Goal: Information Seeking & Learning: Learn about a topic

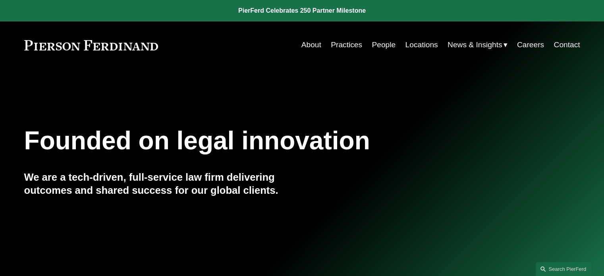
click at [303, 45] on link "About" at bounding box center [311, 44] width 20 height 15
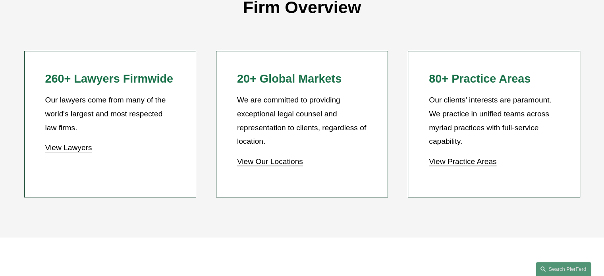
scroll to position [730, 0]
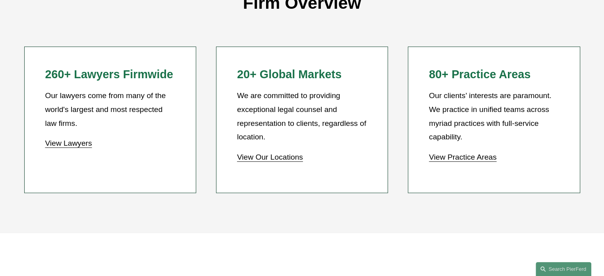
click at [69, 147] on link "View Lawyers" at bounding box center [68, 143] width 47 height 8
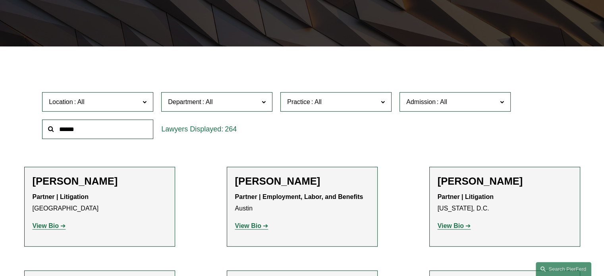
scroll to position [181, 0]
click at [130, 101] on span "Location" at bounding box center [94, 102] width 91 height 11
click at [0, 0] on link "Boston" at bounding box center [0, 0] width 0 height 0
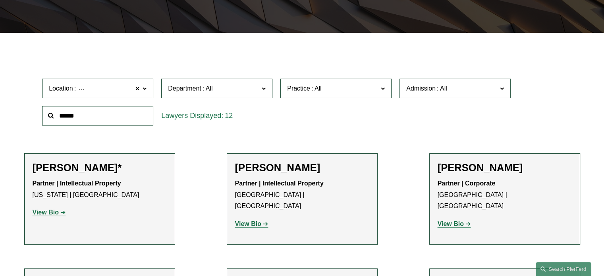
scroll to position [193, 0]
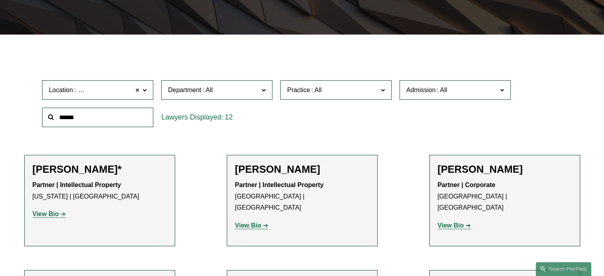
click at [139, 89] on span at bounding box center [137, 90] width 5 height 10
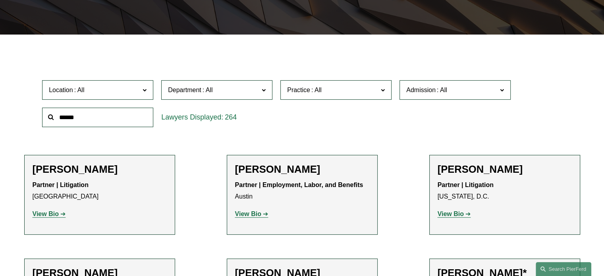
click at [303, 97] on label "Practice" at bounding box center [335, 89] width 111 height 19
click at [0, 0] on link "Real Estate" at bounding box center [0, 0] width 0 height 0
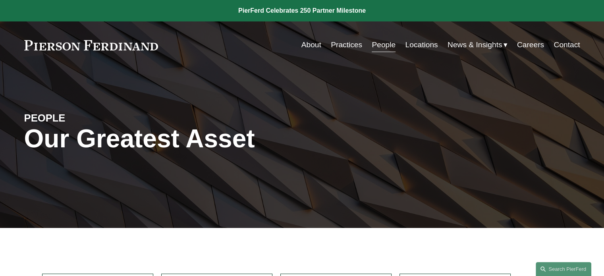
click at [307, 49] on link "About" at bounding box center [311, 44] width 20 height 15
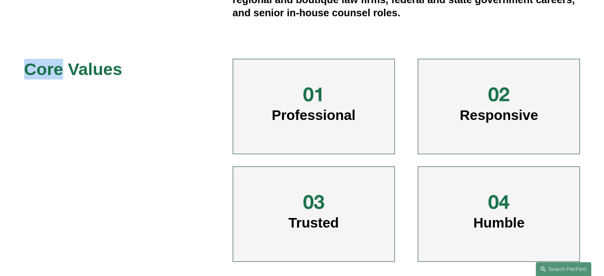
scroll to position [364, 0]
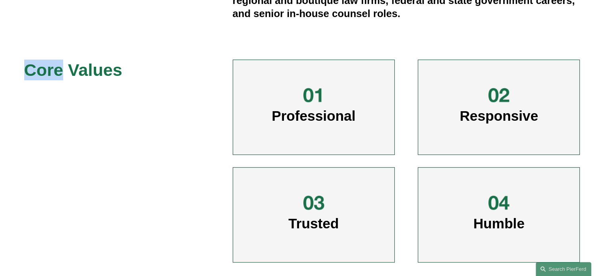
click at [284, 118] on span "Professional" at bounding box center [314, 115] width 84 height 15
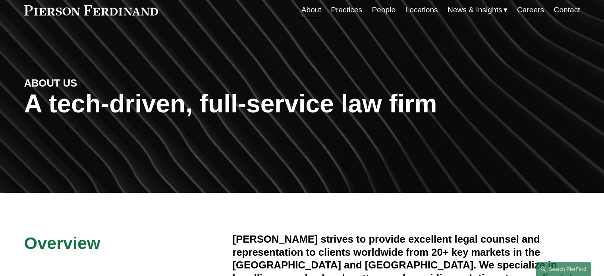
scroll to position [0, 0]
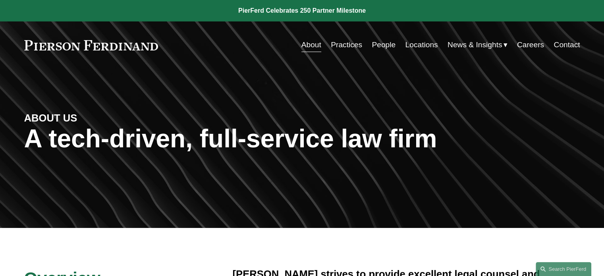
click at [378, 46] on link "People" at bounding box center [384, 44] width 24 height 15
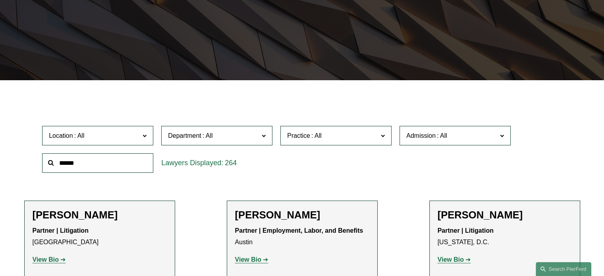
scroll to position [191, 0]
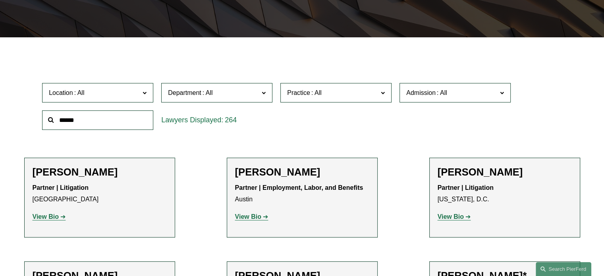
click at [293, 96] on span "Practice" at bounding box center [298, 92] width 23 height 7
click at [0, 0] on link "Tax/ERISA" at bounding box center [0, 0] width 0 height 0
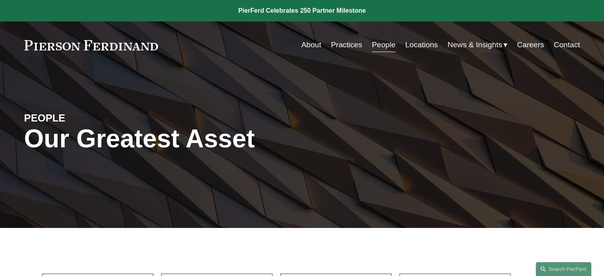
click at [88, 47] on link at bounding box center [91, 45] width 134 height 10
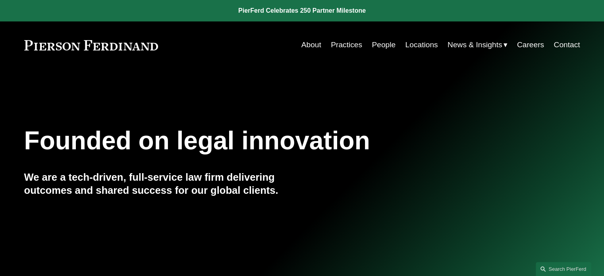
click at [539, 44] on link "Careers" at bounding box center [530, 44] width 27 height 15
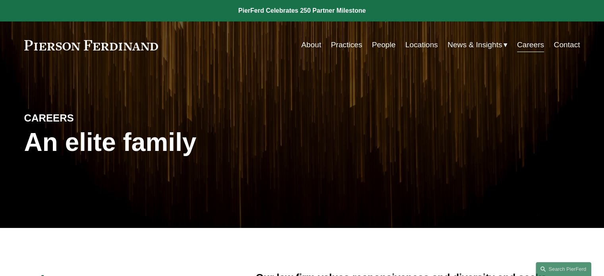
click at [488, 212] on div "CAREERS An elite family" at bounding box center [302, 148] width 604 height 159
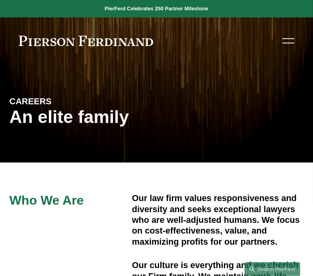
click at [0, 0] on link "About" at bounding box center [0, 0] width 0 height 0
